Goal: Browse casually: Explore the website without a specific task or goal

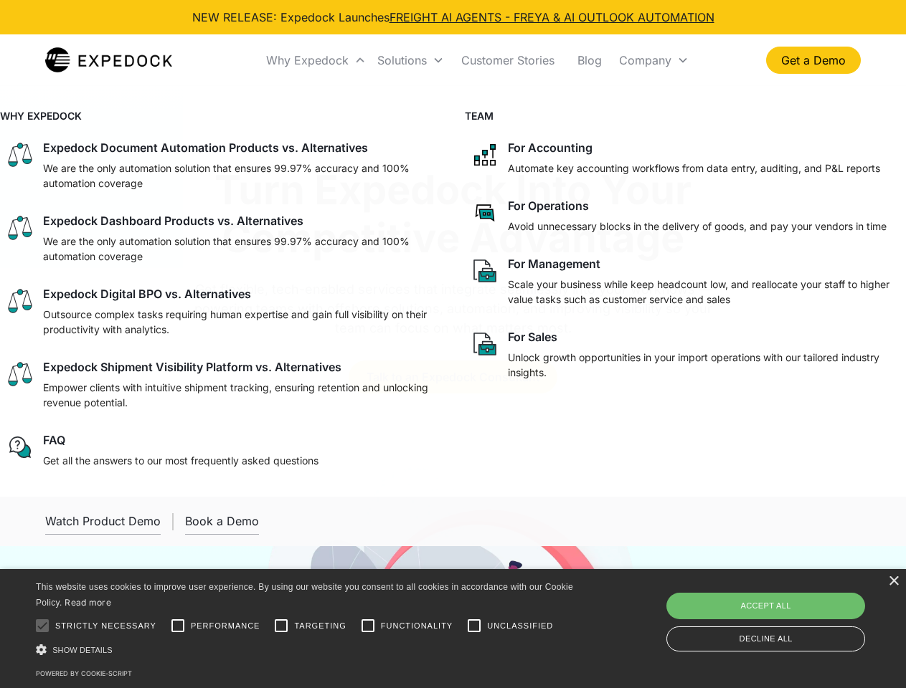
click at [316, 60] on div "Why Expedock" at bounding box center [307, 60] width 82 height 14
click at [410, 60] on div "Solutions" at bounding box center [401, 60] width 49 height 14
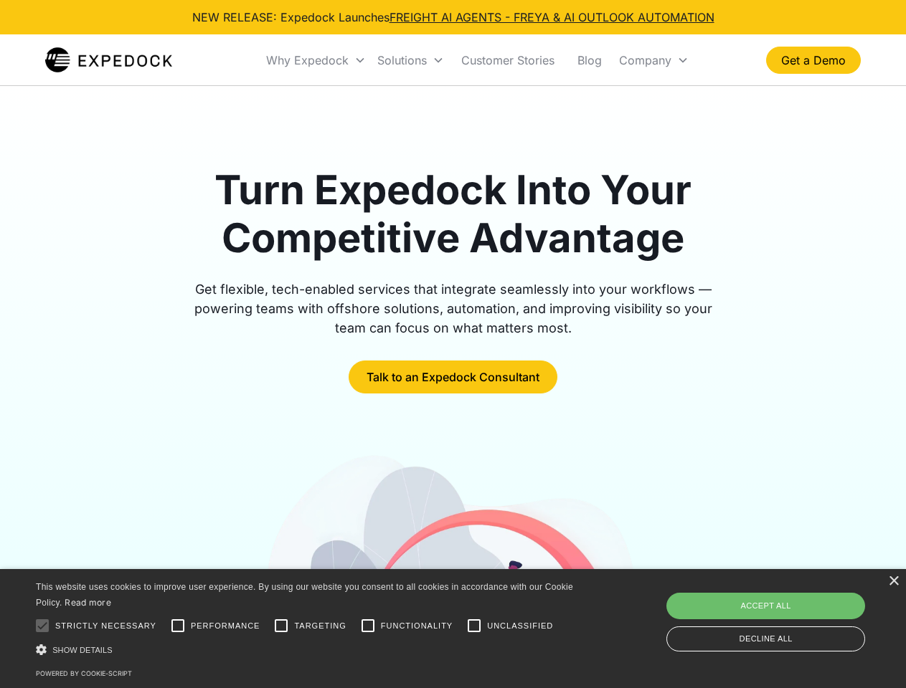
click at [653, 60] on div "Company" at bounding box center [645, 60] width 52 height 14
click at [42, 626] on div at bounding box center [42, 626] width 29 height 29
click at [178, 626] on input "Performance" at bounding box center [177, 626] width 29 height 29
checkbox input "true"
click at [281, 626] on input "Targeting" at bounding box center [281, 626] width 29 height 29
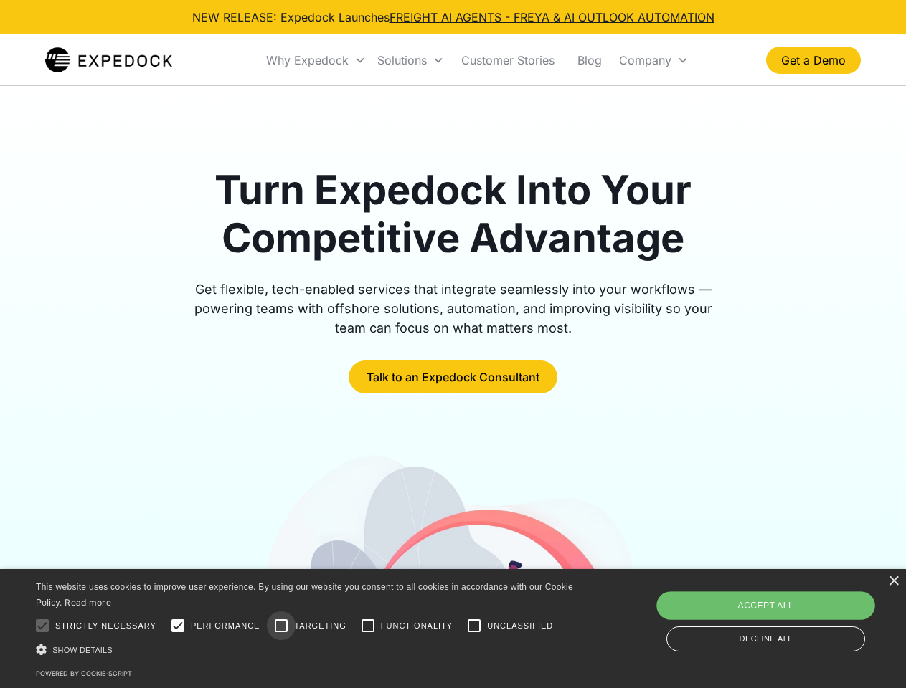
checkbox input "true"
click at [368, 626] on input "Functionality" at bounding box center [367, 626] width 29 height 29
checkbox input "true"
click at [474, 626] on input "Unclassified" at bounding box center [474, 626] width 29 height 29
checkbox input "true"
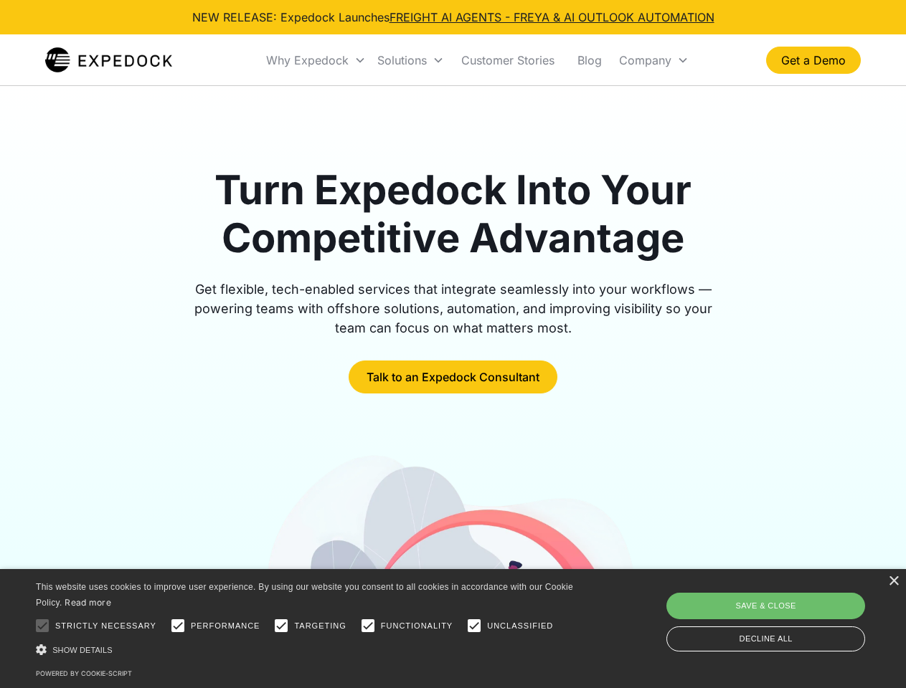
click at [307, 650] on div "Show details Hide details" at bounding box center [307, 649] width 542 height 15
